Goal: Task Accomplishment & Management: Use online tool/utility

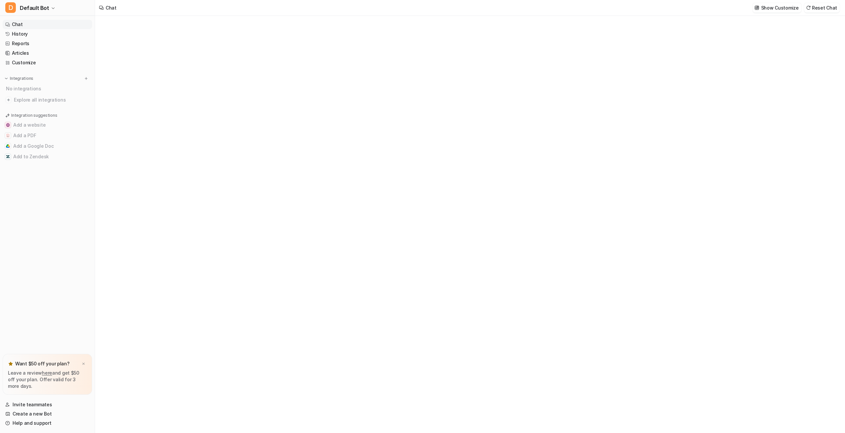
type textarea "**********"
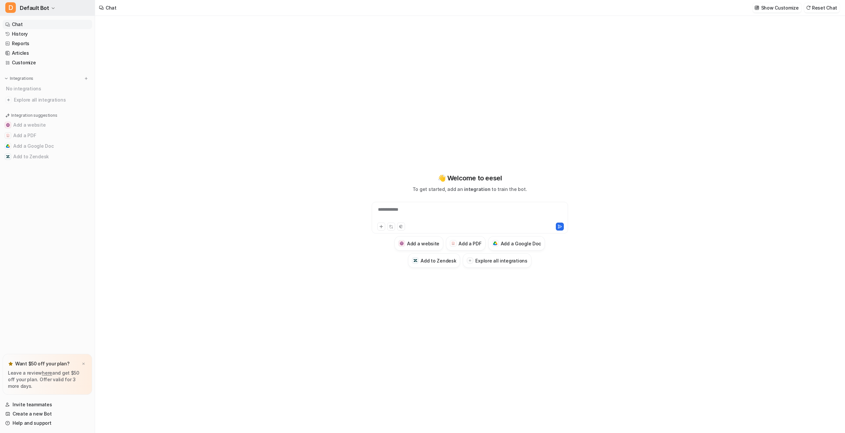
click at [44, 9] on span "Default Bot" at bounding box center [34, 7] width 29 height 9
click at [53, 31] on link "C CoverGo IT Chatbot" at bounding box center [52, 36] width 91 height 11
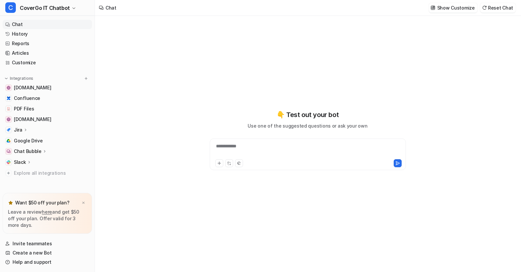
type textarea "**********"
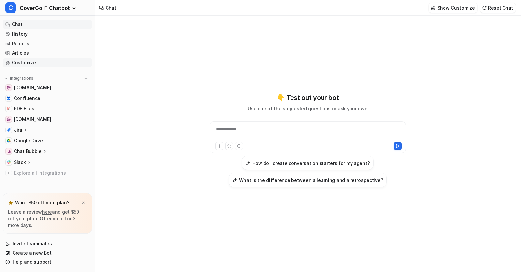
click at [33, 62] on link "Customize" at bounding box center [47, 62] width 89 height 9
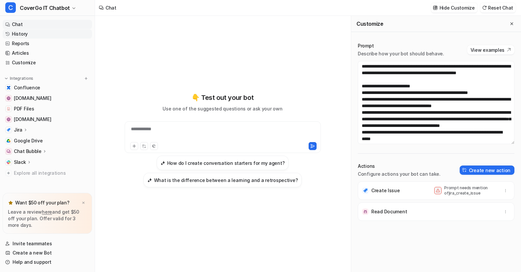
click at [45, 36] on link "History" at bounding box center [47, 33] width 89 height 9
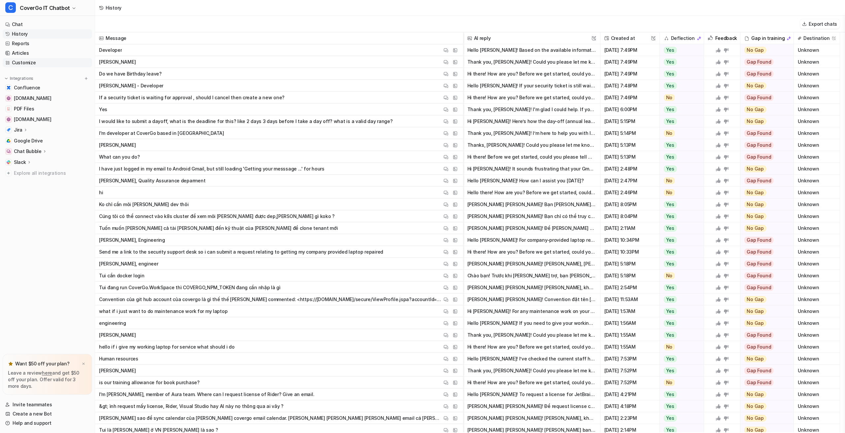
click at [28, 63] on link "Customize" at bounding box center [47, 62] width 89 height 9
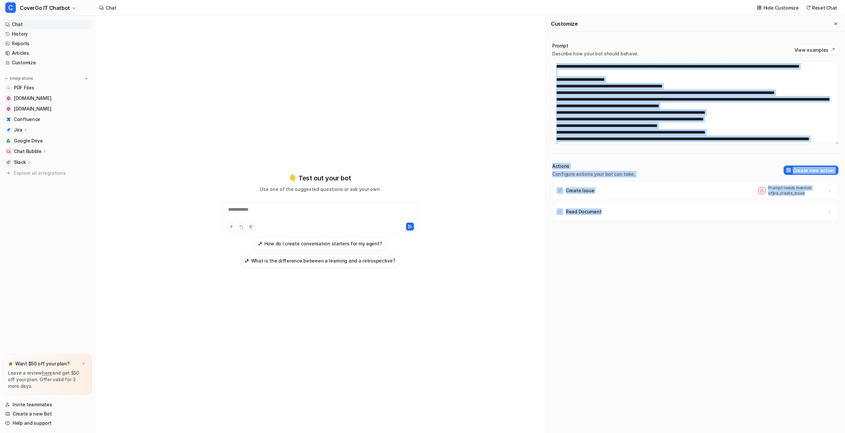
drag, startPoint x: 830, startPoint y: 144, endPoint x: 705, endPoint y: 251, distance: 164.8
click at [799, 265] on div "Prompt Describe how your bot should behave. View examples Actions Configure act…" at bounding box center [694, 238] width 299 height 404
click at [704, 251] on div "Create Issue Prompt needs mention of jira_create_issue Read Document" at bounding box center [695, 307] width 286 height 252
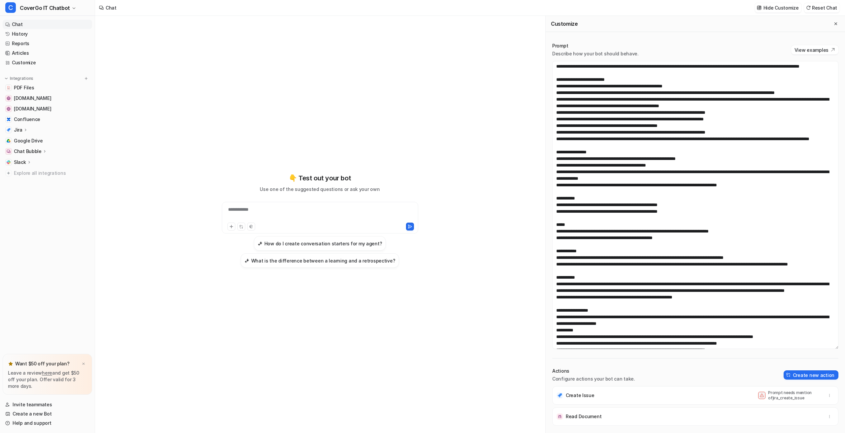
drag, startPoint x: 831, startPoint y: 141, endPoint x: 803, endPoint y: 350, distance: 211.0
click at [803, 349] on textarea at bounding box center [695, 205] width 286 height 288
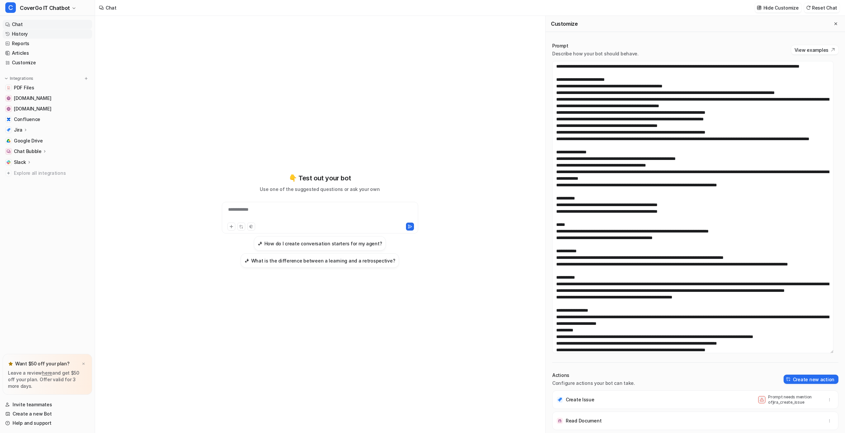
click at [24, 37] on link "History" at bounding box center [47, 33] width 89 height 9
